Goal: Information Seeking & Learning: Find specific fact

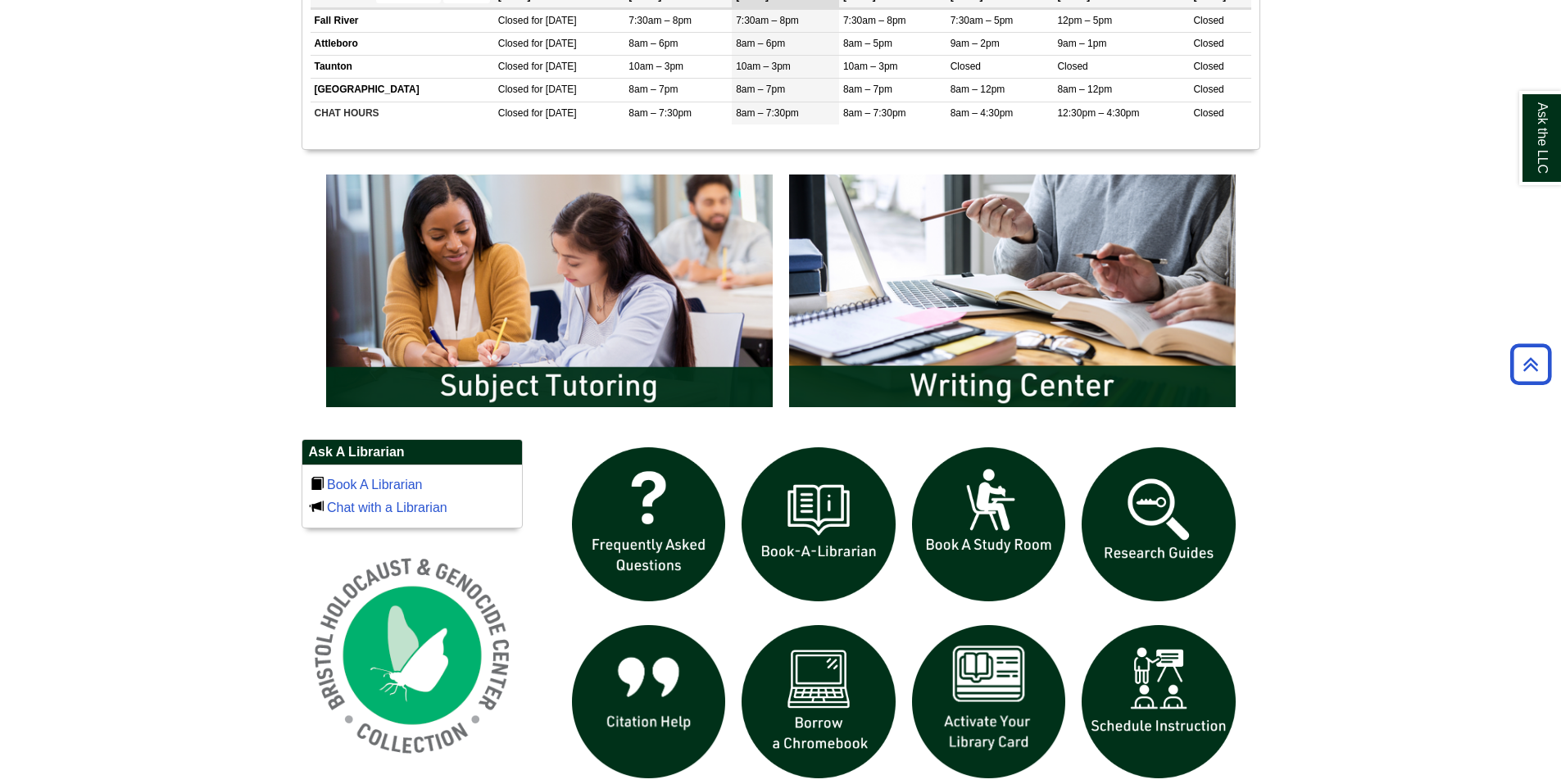
scroll to position [902, 0]
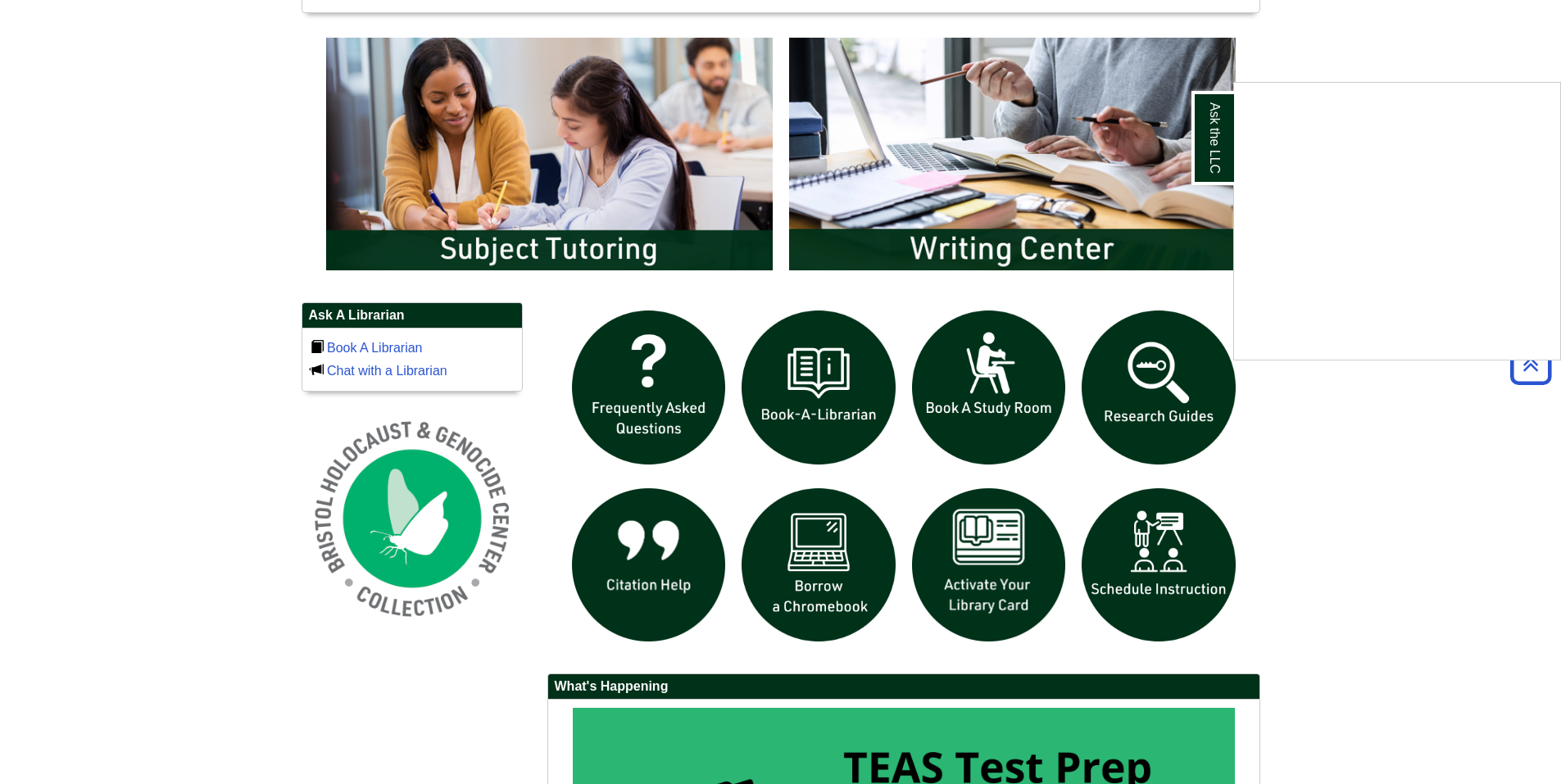
click at [1000, 546] on div "Ask the LLC" at bounding box center [780, 392] width 1561 height 784
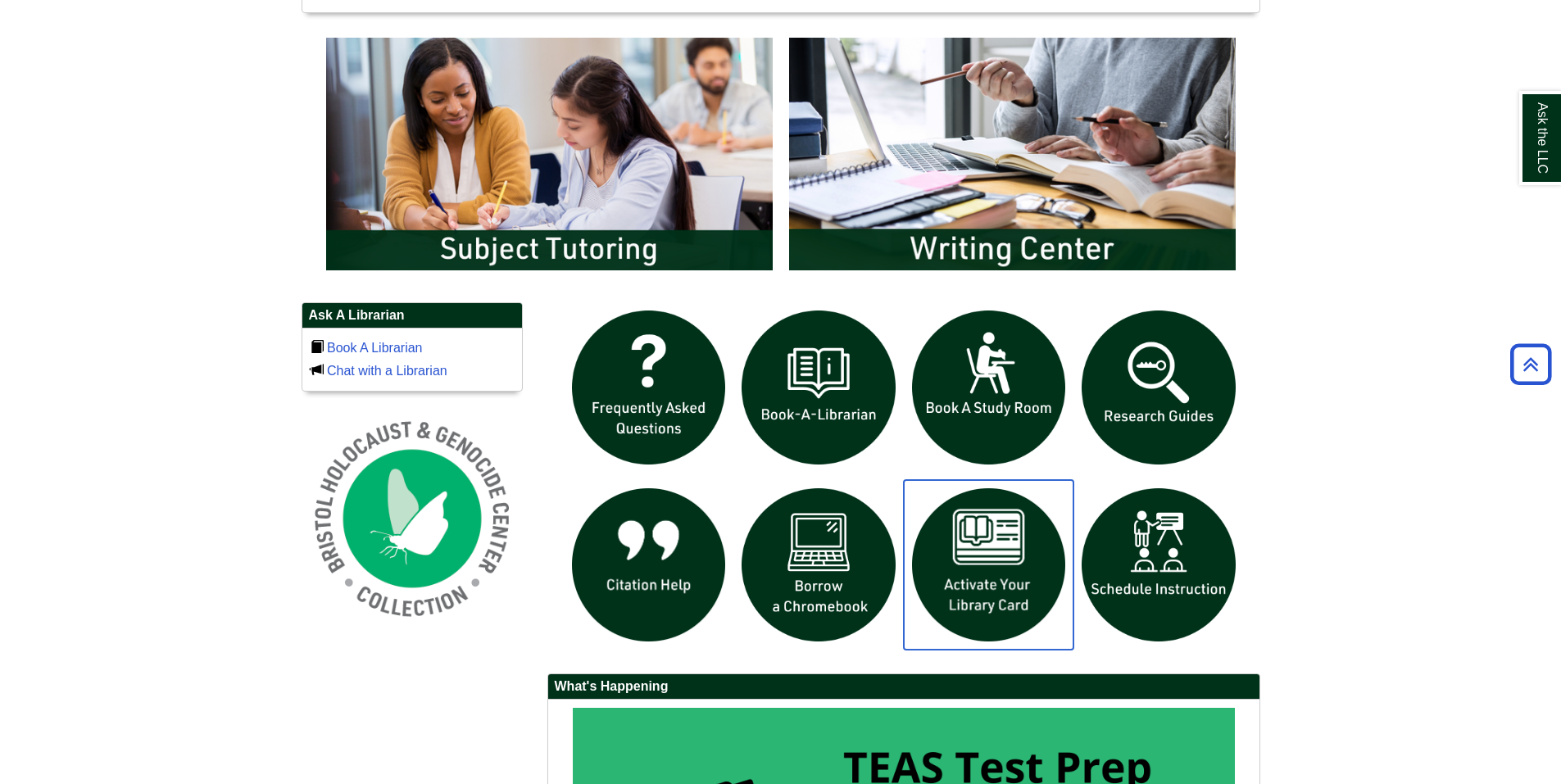
click at [1006, 558] on img "slideshow" at bounding box center [989, 565] width 171 height 171
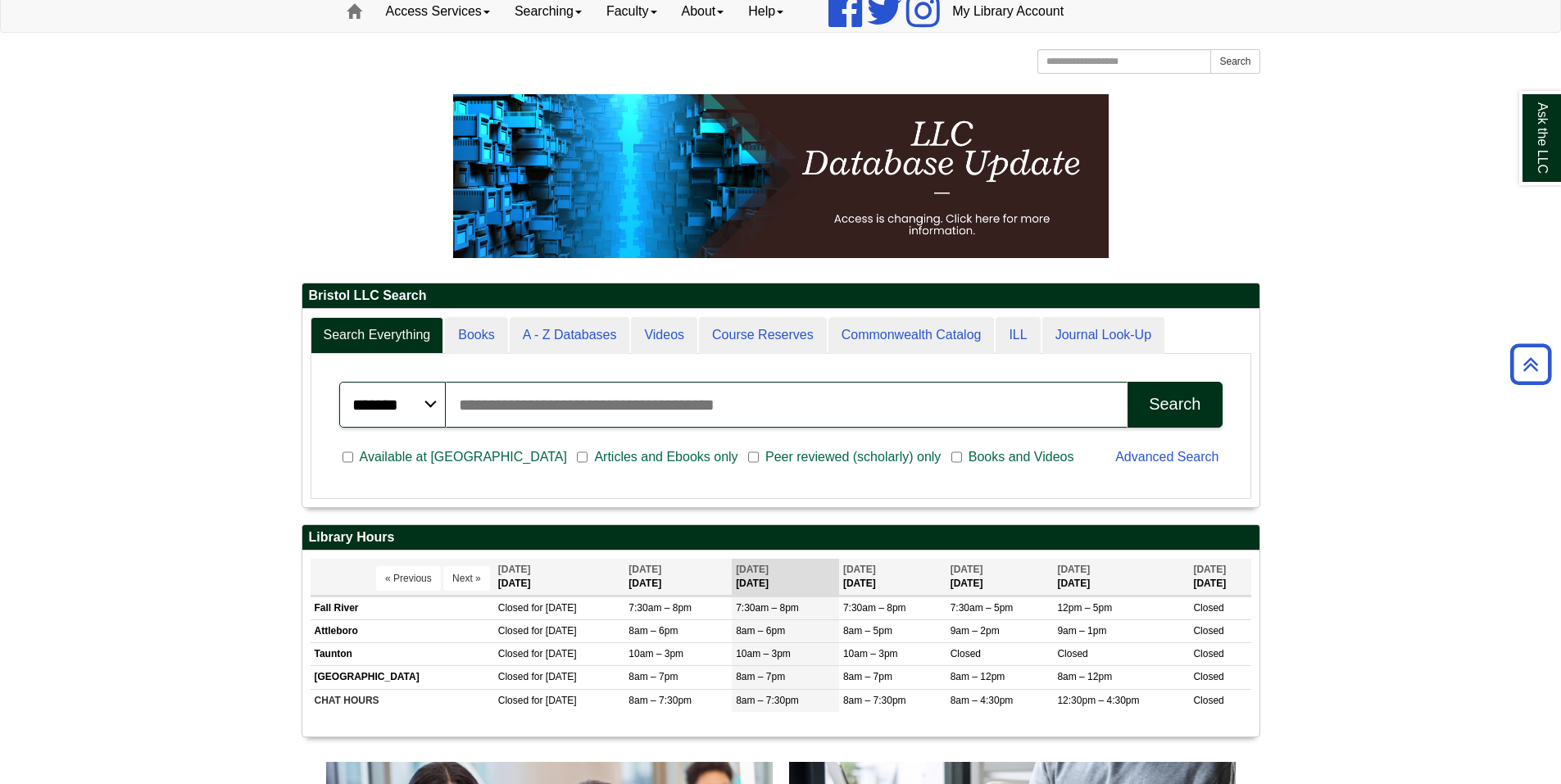
scroll to position [0, 0]
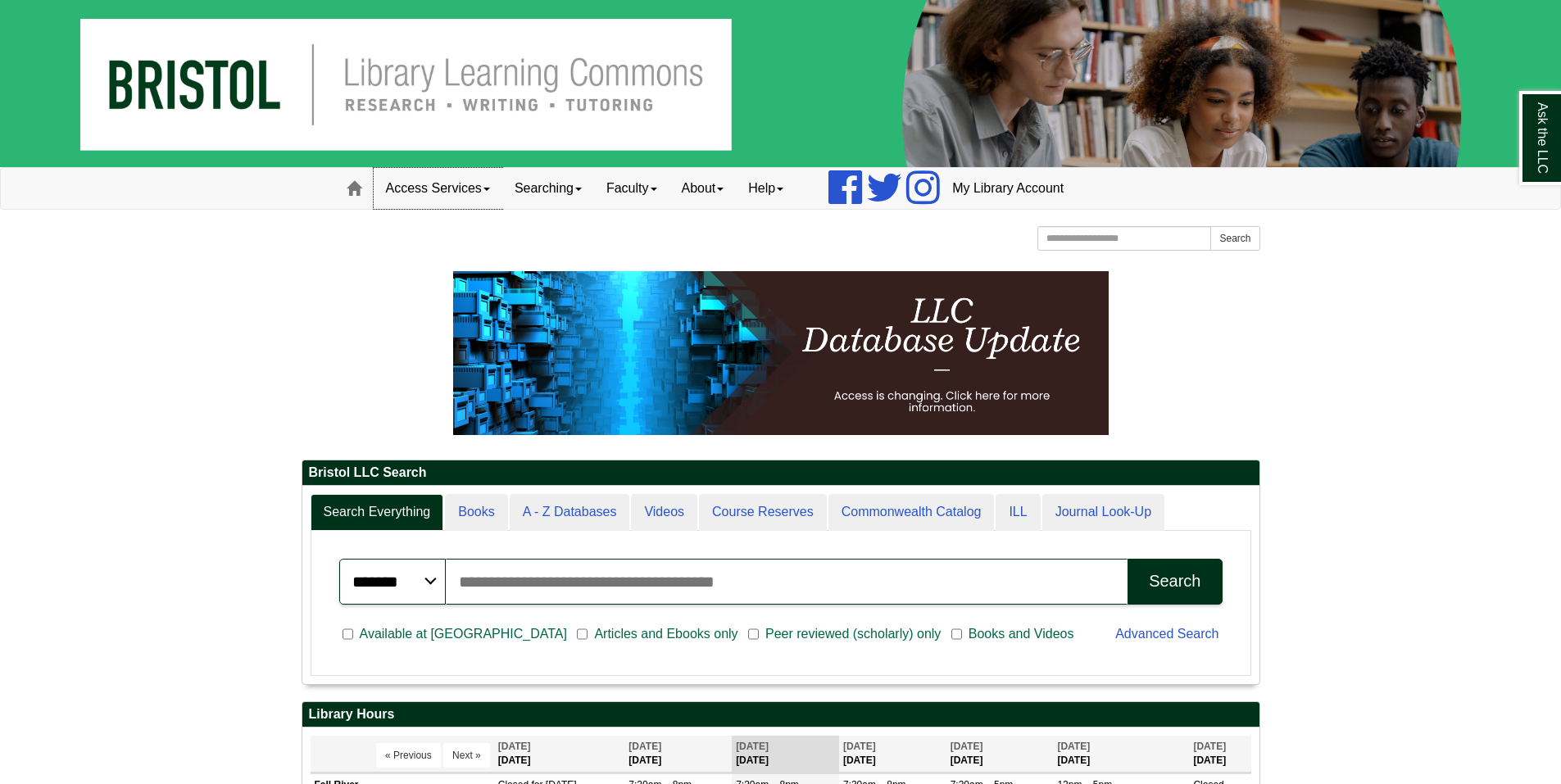
click at [490, 188] on span at bounding box center [486, 189] width 6 height 4
click at [582, 188] on span at bounding box center [578, 189] width 6 height 4
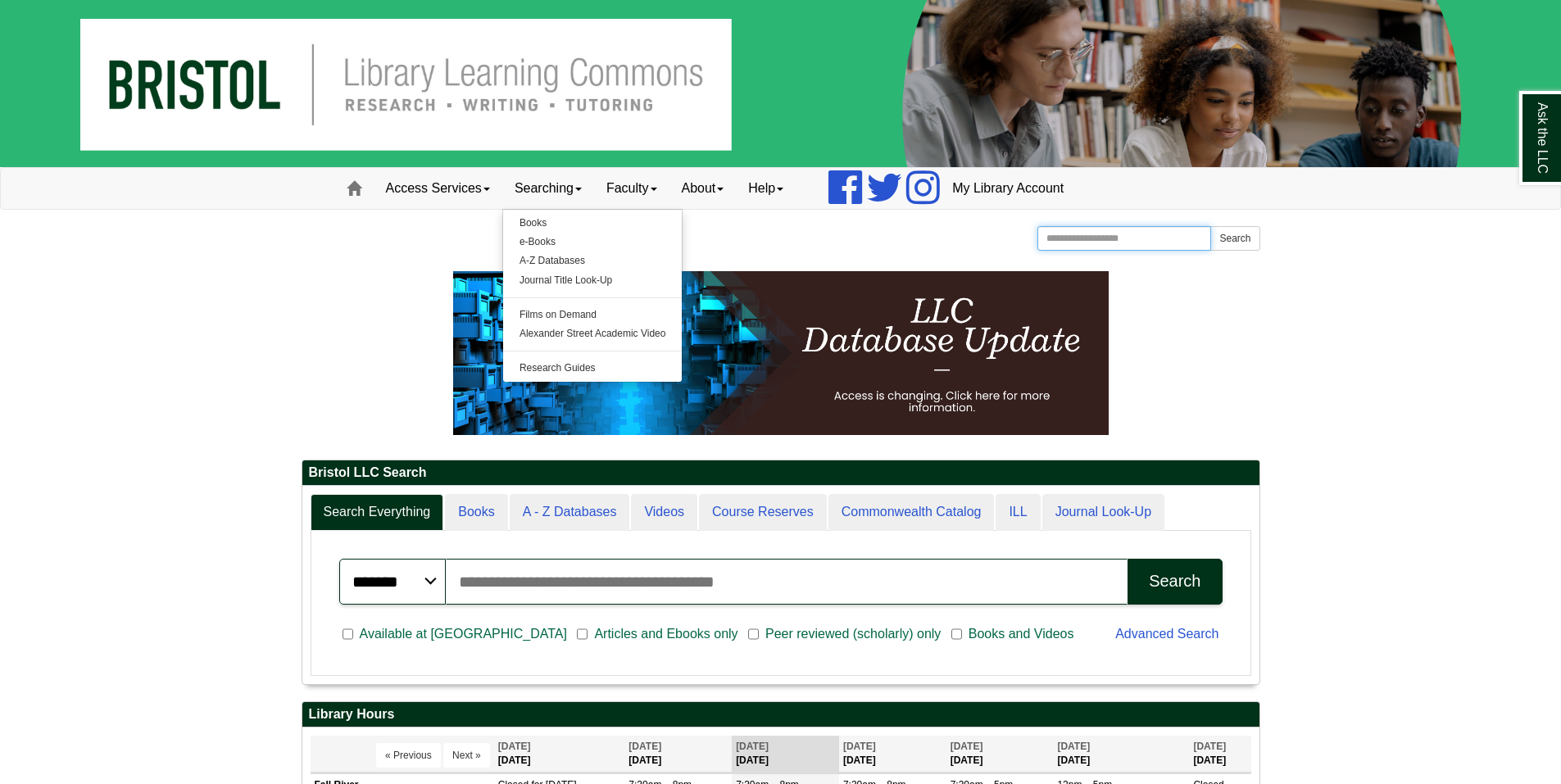
click at [1069, 234] on input "Search the Website" at bounding box center [1124, 238] width 174 height 25
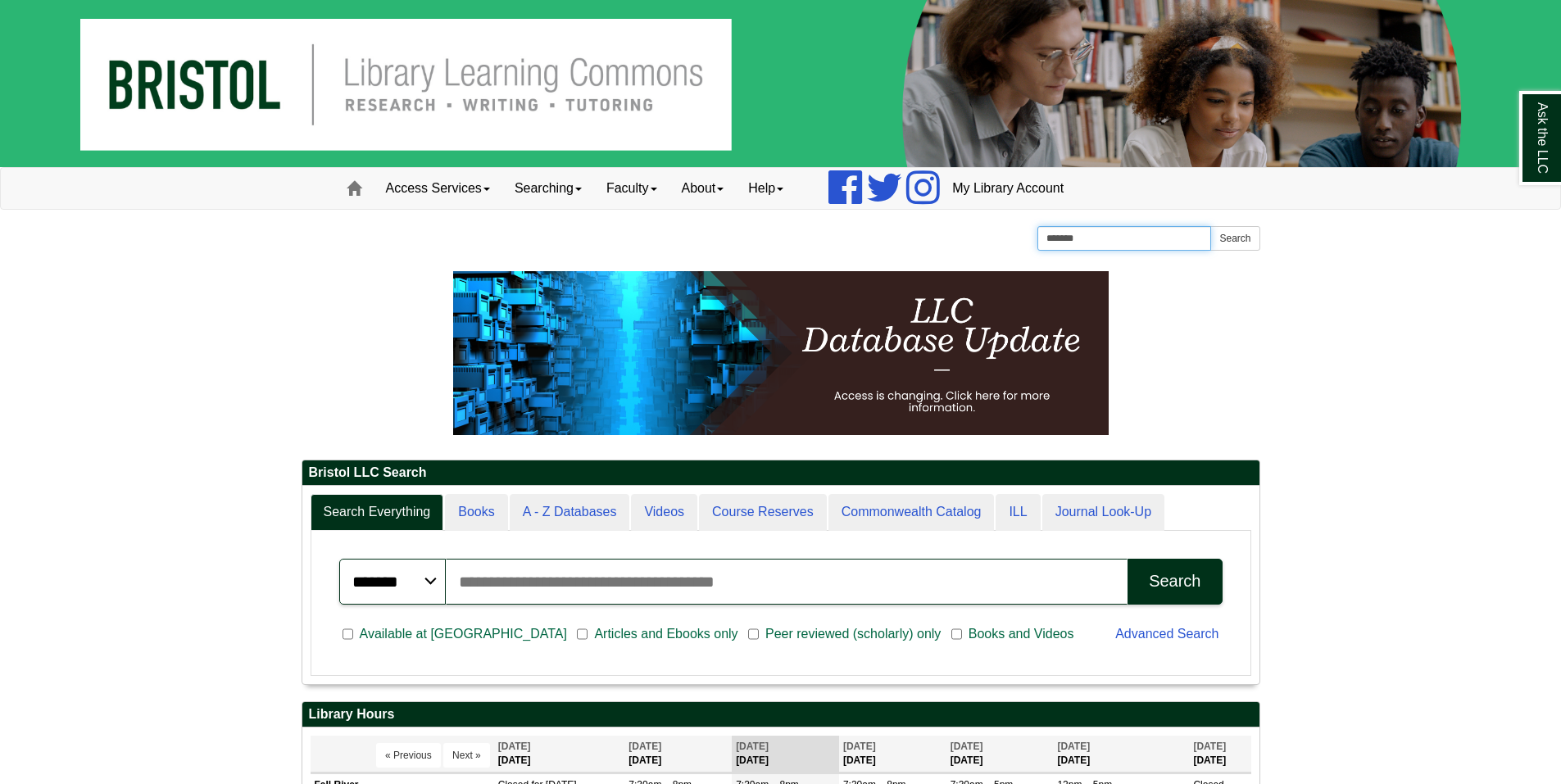
type input "*******"
click at [1211, 226] on button "Search" at bounding box center [1235, 238] width 49 height 25
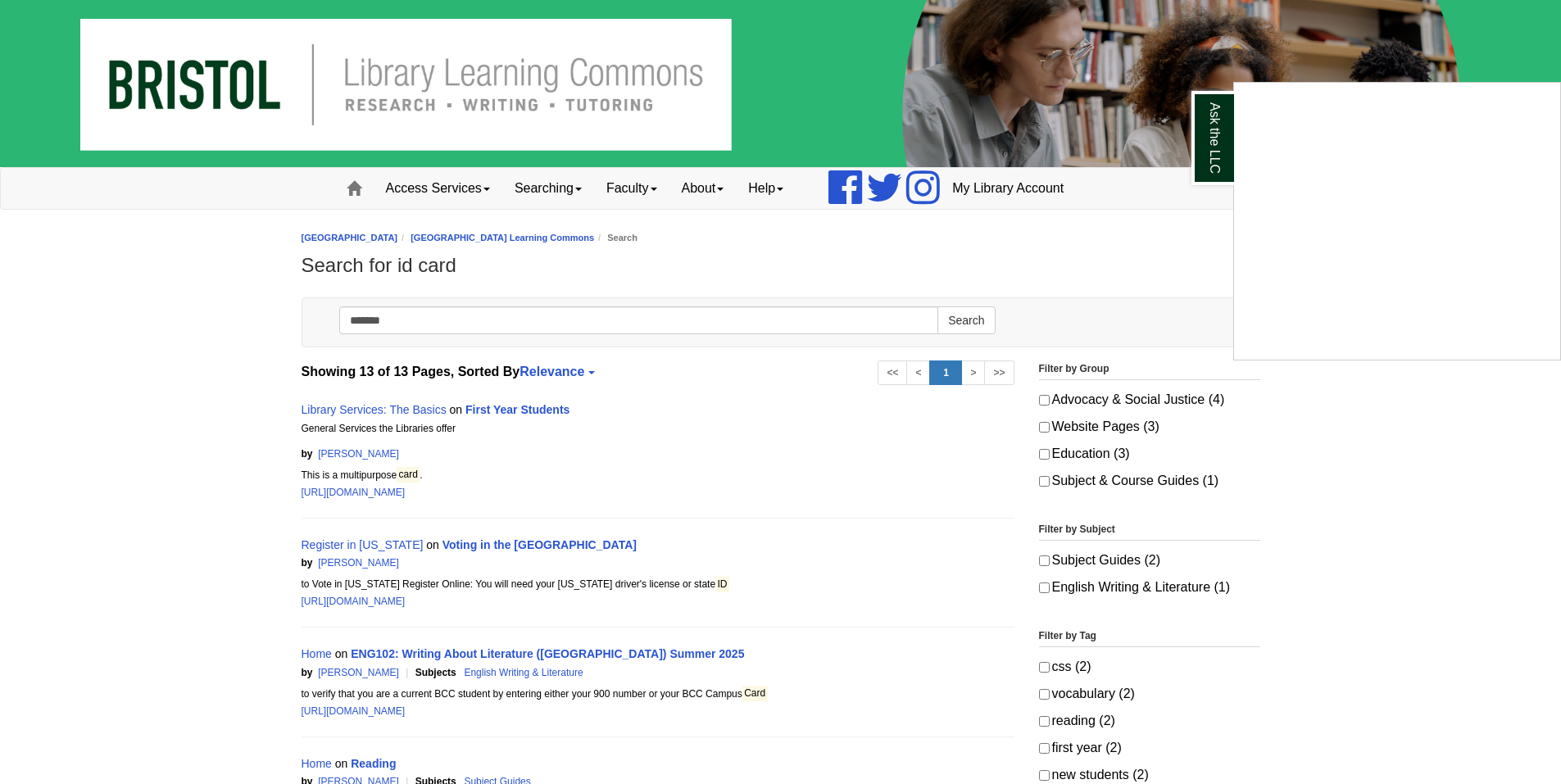
click at [414, 316] on div "Ask the LLC" at bounding box center [780, 392] width 1561 height 784
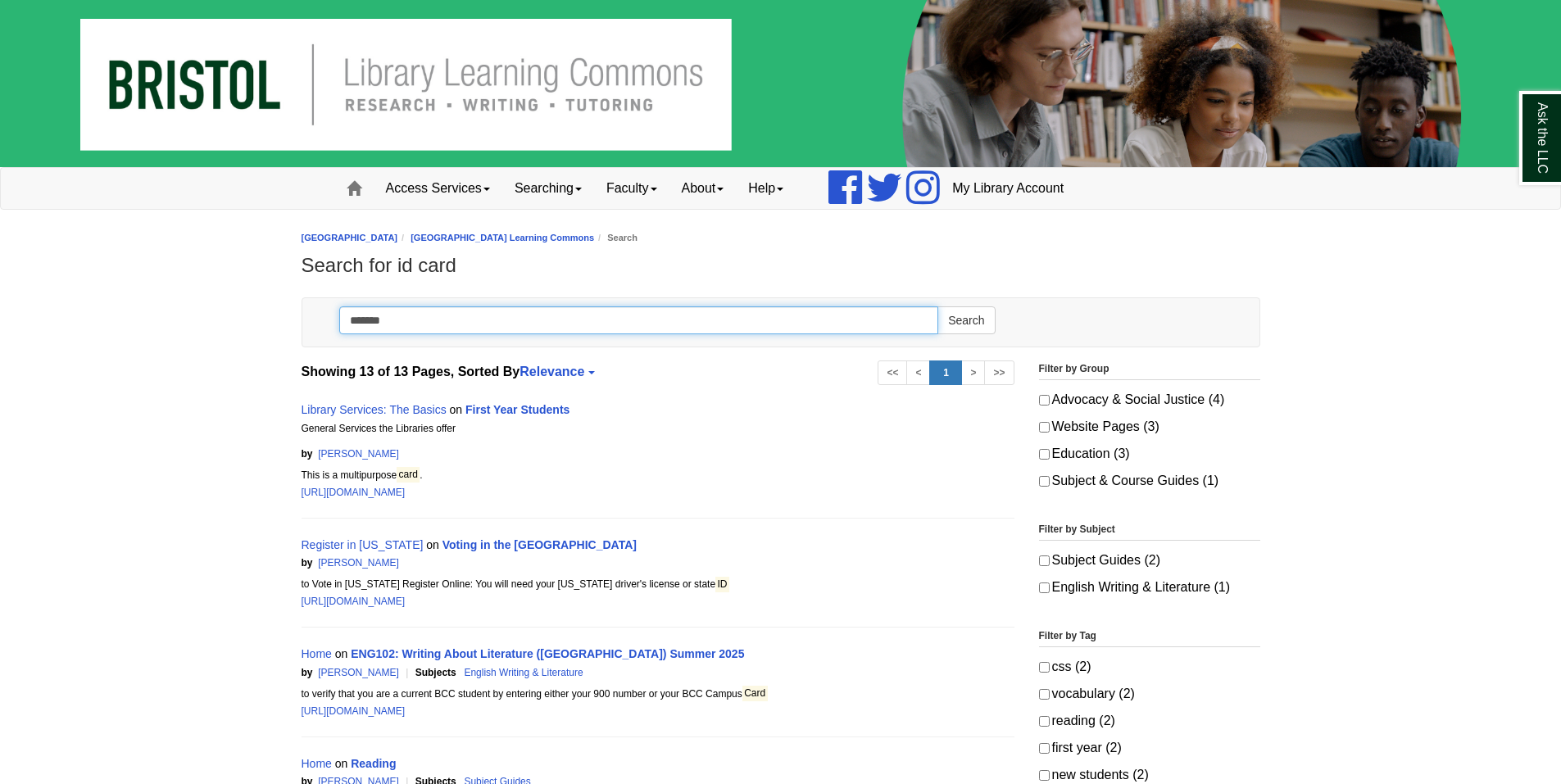
click at [402, 319] on input "*******" at bounding box center [639, 320] width 600 height 28
